Goal: Book appointment/travel/reservation

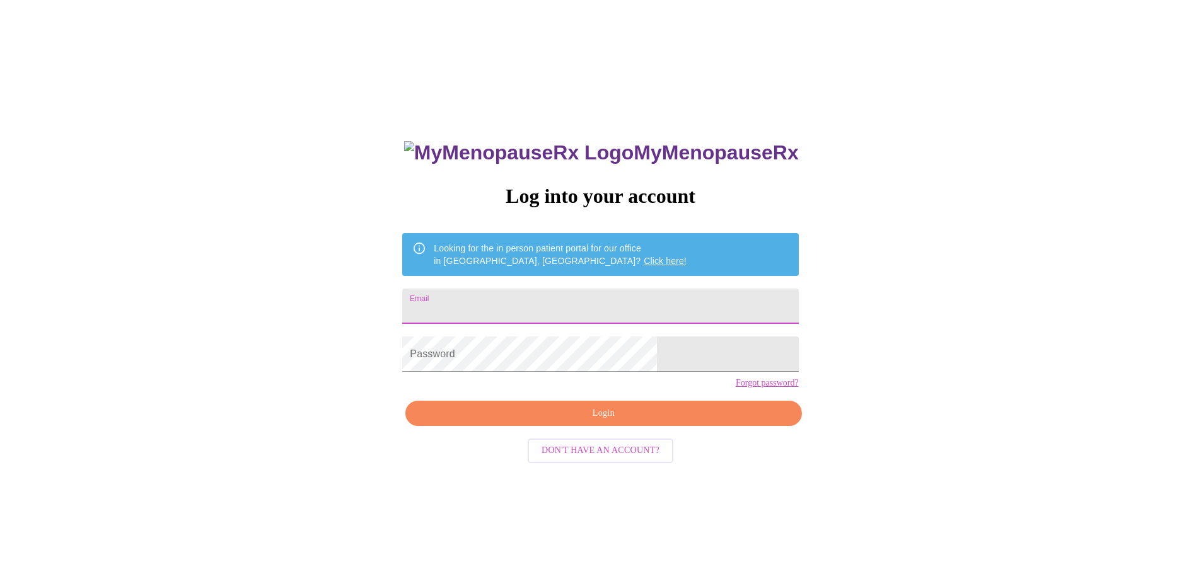
click at [533, 311] on input "Email" at bounding box center [600, 306] width 396 height 35
type input "[EMAIL_ADDRESS][DOMAIN_NAME]"
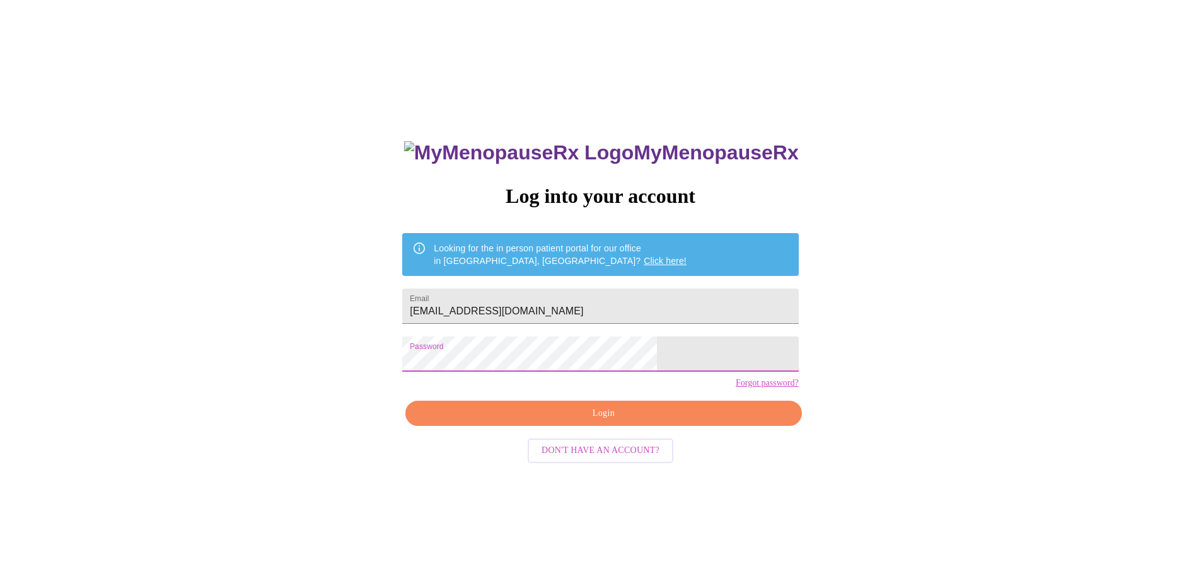
click at [586, 422] on span "Login" at bounding box center [603, 414] width 367 height 16
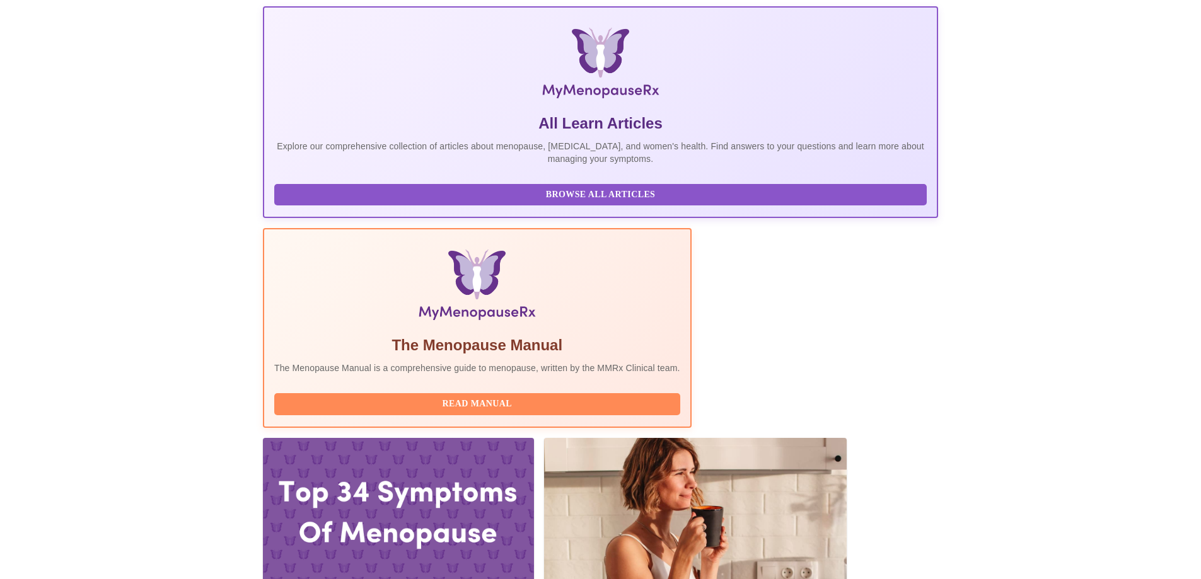
scroll to position [189, 0]
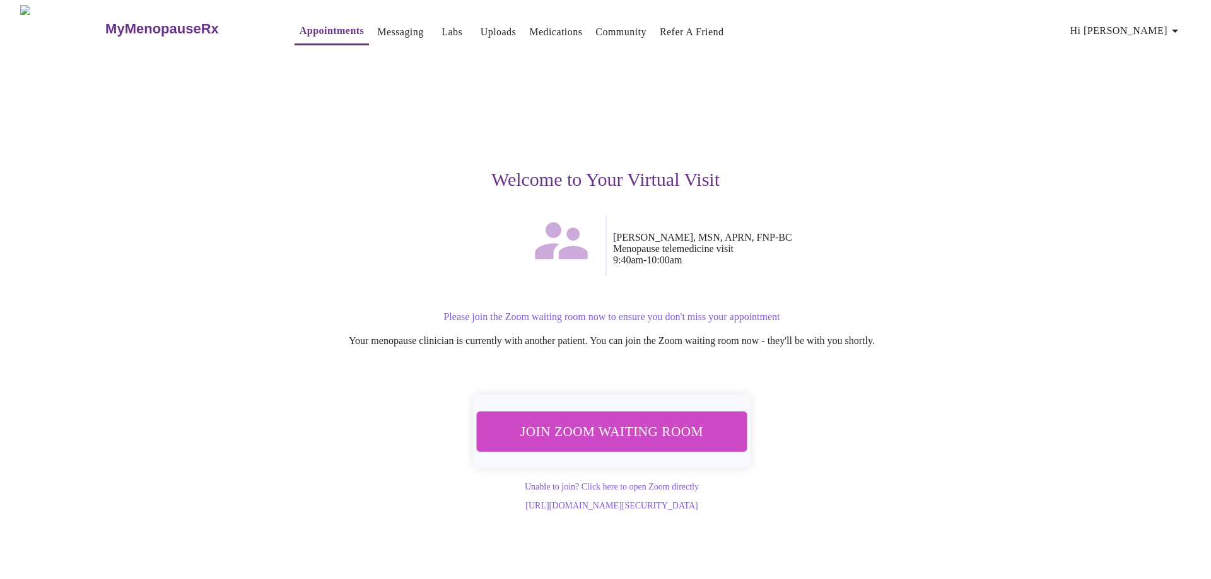
click at [700, 436] on span "Join Zoom Waiting Room" at bounding box center [611, 432] width 244 height 24
